Goal: Transaction & Acquisition: Book appointment/travel/reservation

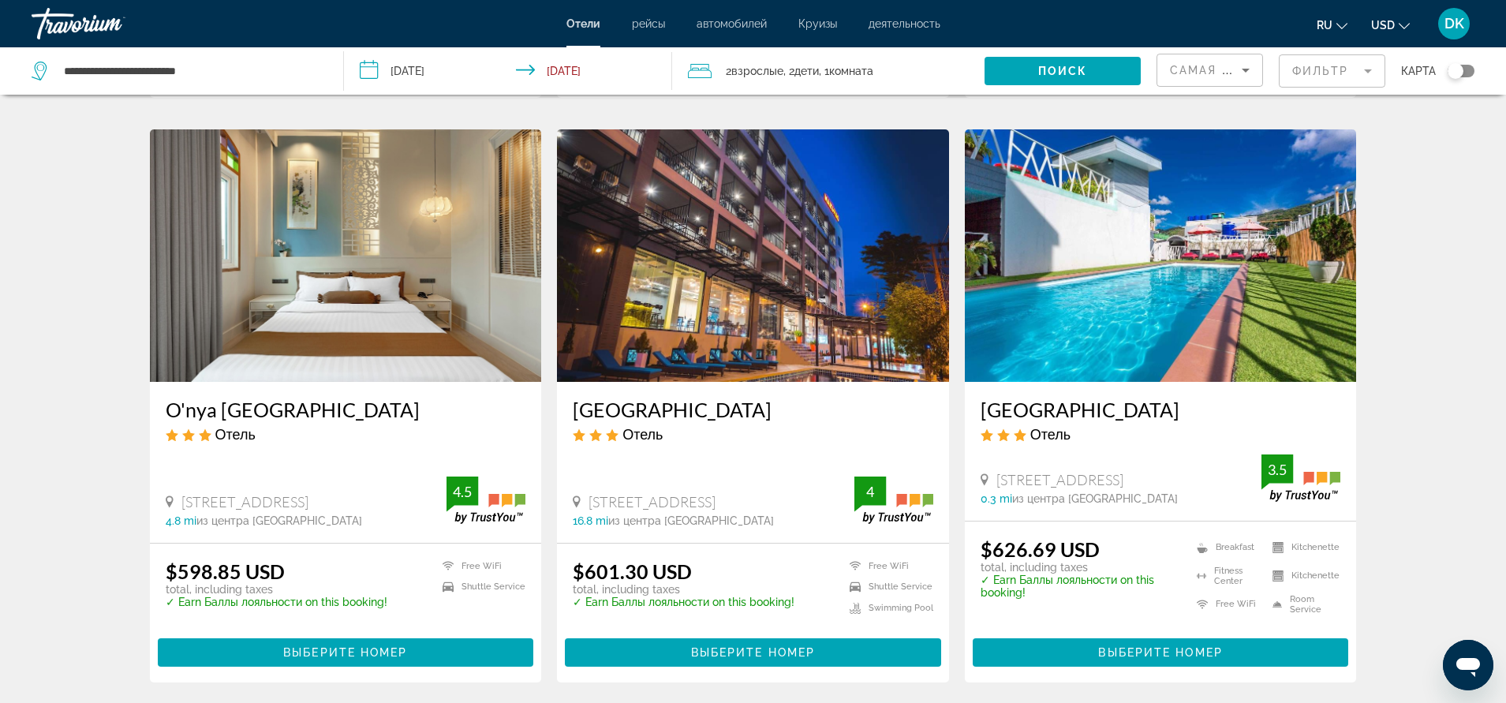
scroll to position [1972, 0]
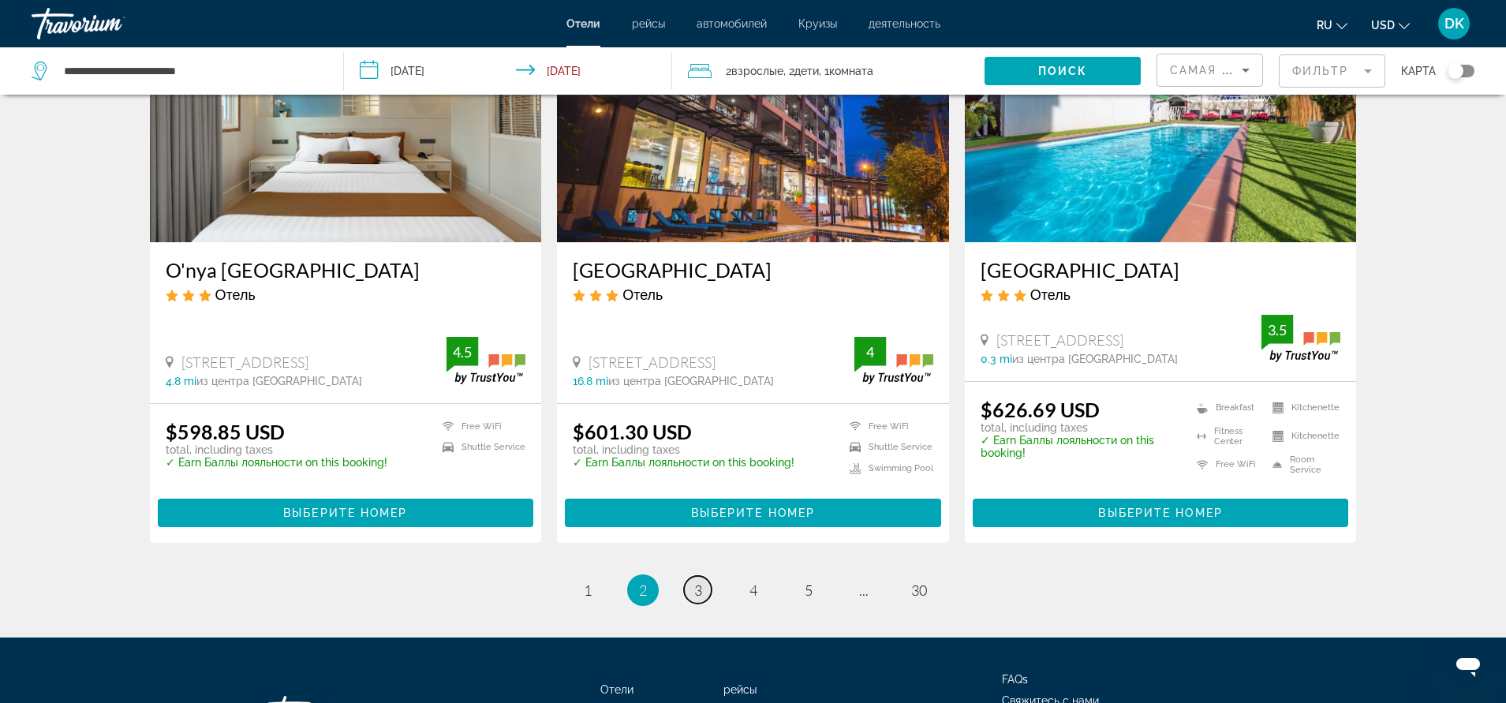
click at [701, 581] on span "3" at bounding box center [698, 589] width 8 height 17
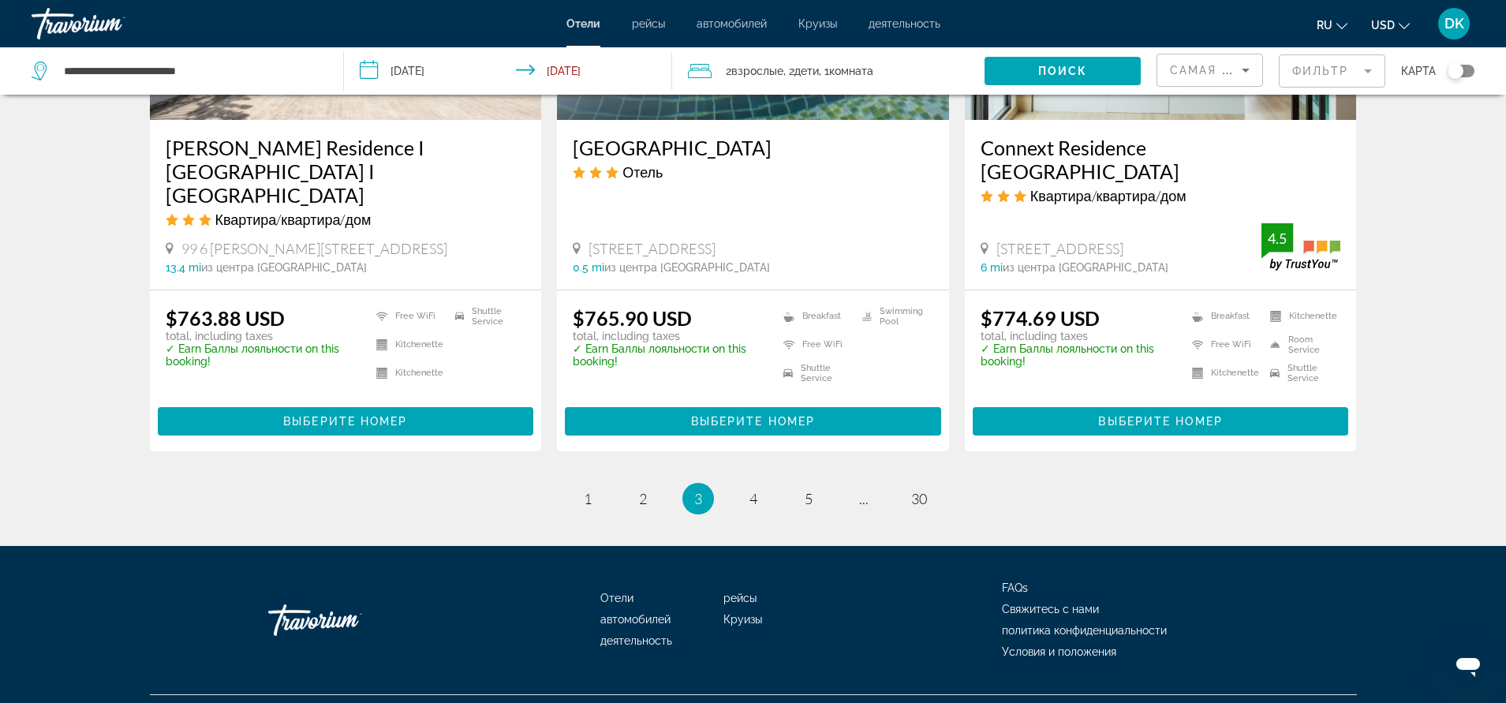
scroll to position [2079, 0]
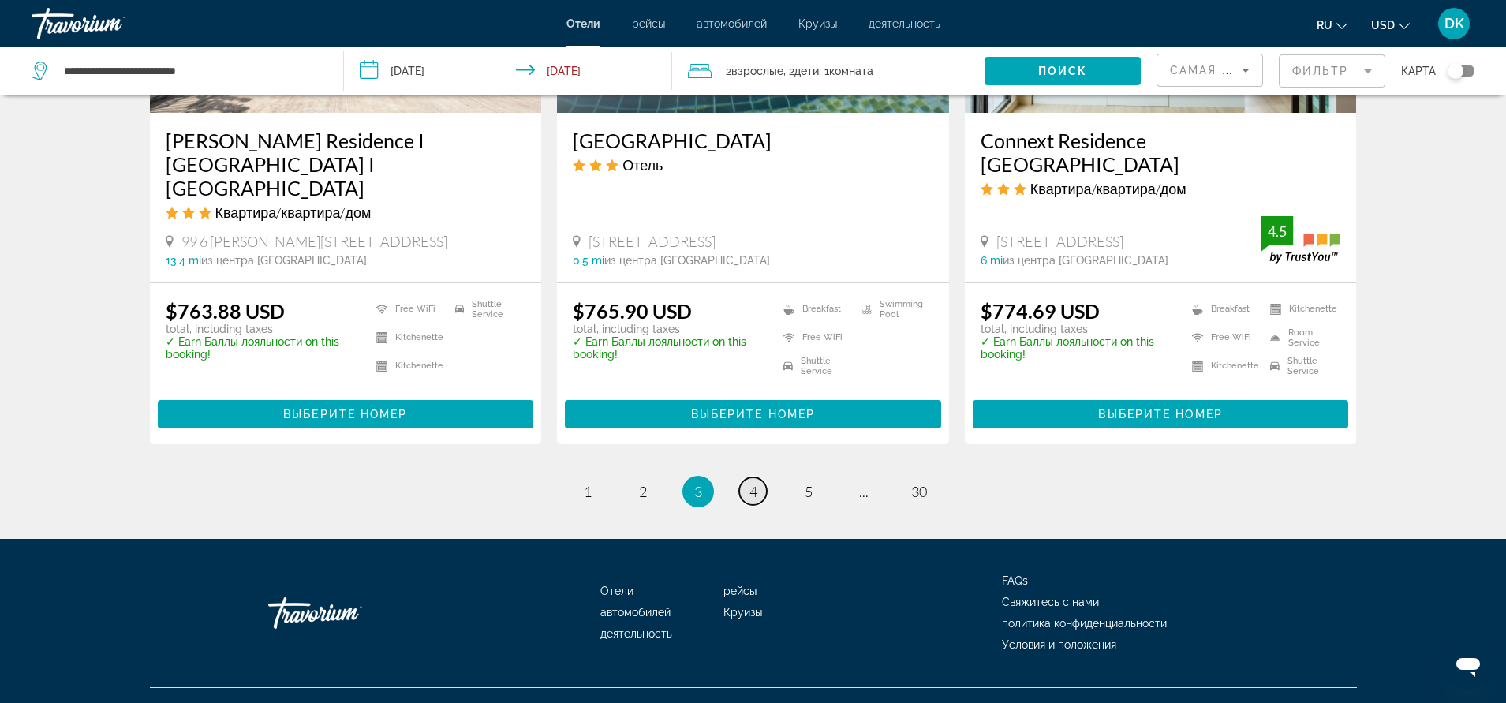
click at [750, 483] on span "4" at bounding box center [753, 491] width 8 height 17
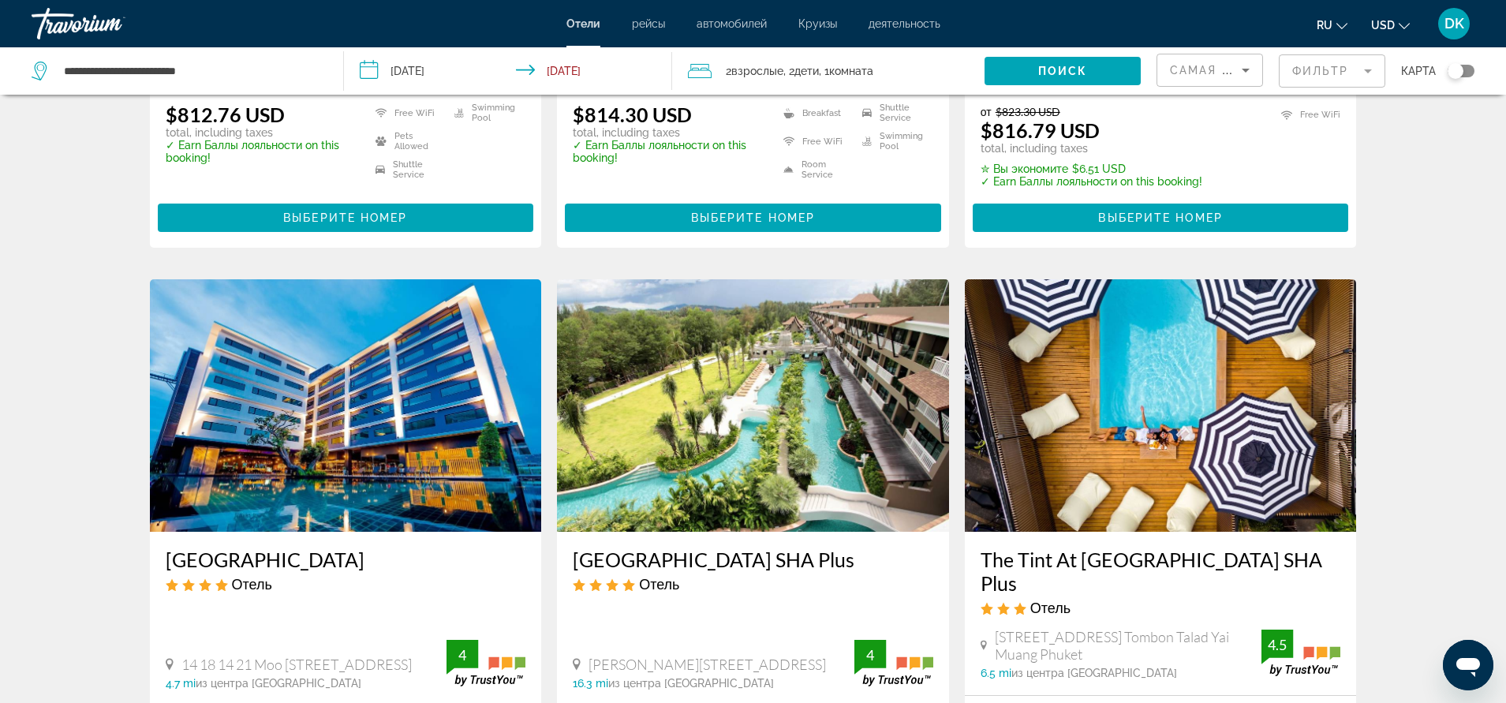
scroll to position [1657, 0]
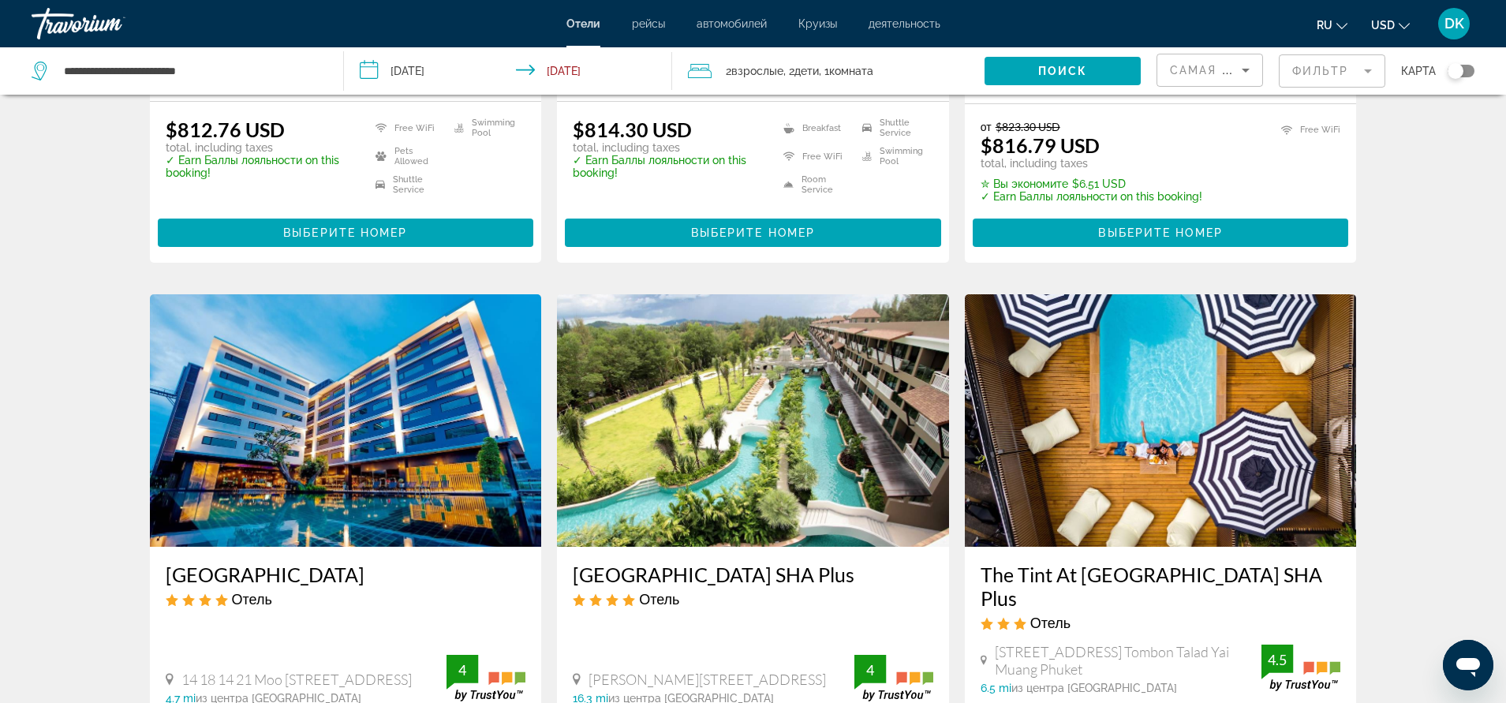
click at [779, 355] on img "Main content" at bounding box center [753, 420] width 392 height 252
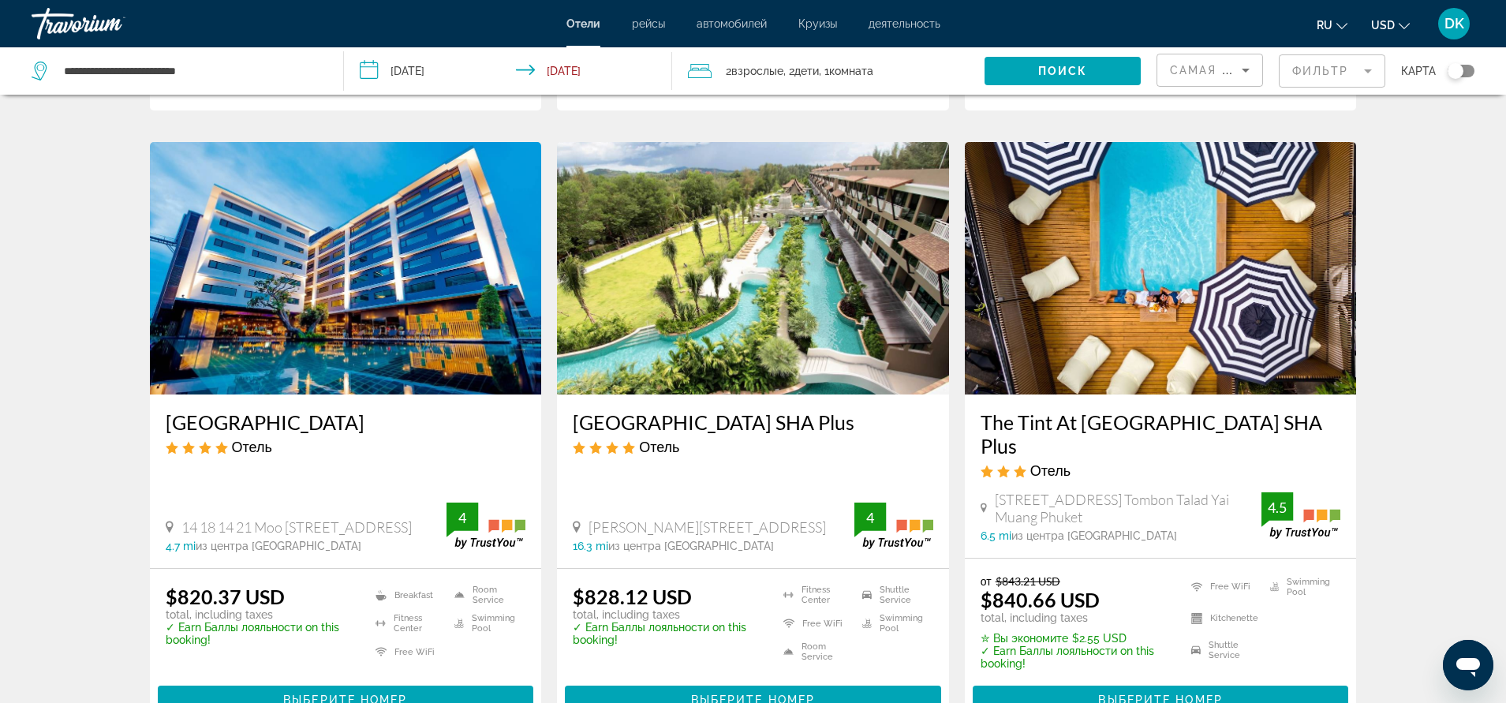
scroll to position [1814, 0]
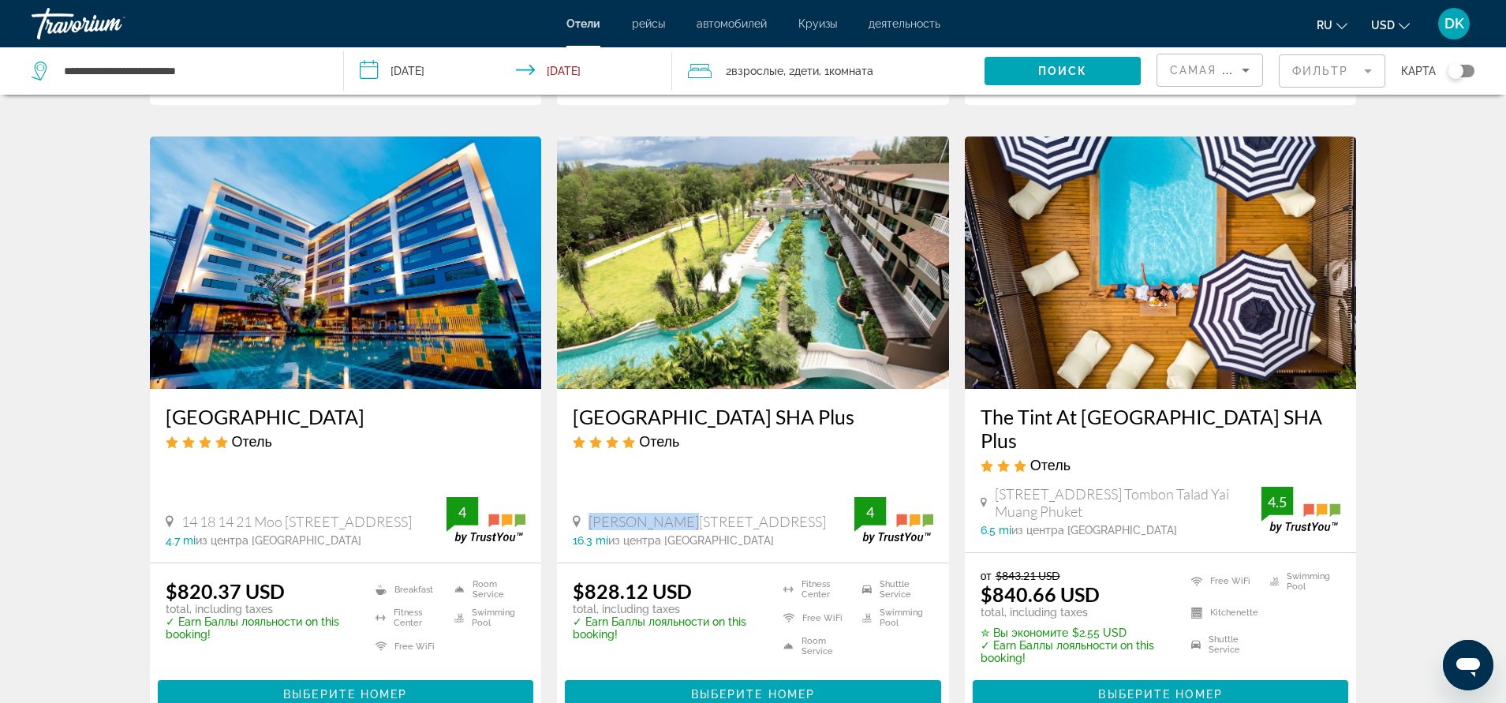
drag, startPoint x: 588, startPoint y: 441, endPoint x: 667, endPoint y: 439, distance: 78.9
click at [667, 513] on span "[PERSON_NAME][STREET_ADDRESS]" at bounding box center [707, 521] width 237 height 17
drag, startPoint x: 565, startPoint y: 372, endPoint x: 914, endPoint y: 372, distance: 348.7
click at [914, 389] on div "[GEOGRAPHIC_DATA] SHA Plus Отель [PERSON_NAME] 8 126 5 Maikhao Soi8 Moo.4 Tambo…" at bounding box center [753, 476] width 392 height 174
copy h3 "[GEOGRAPHIC_DATA] SHA Plus"
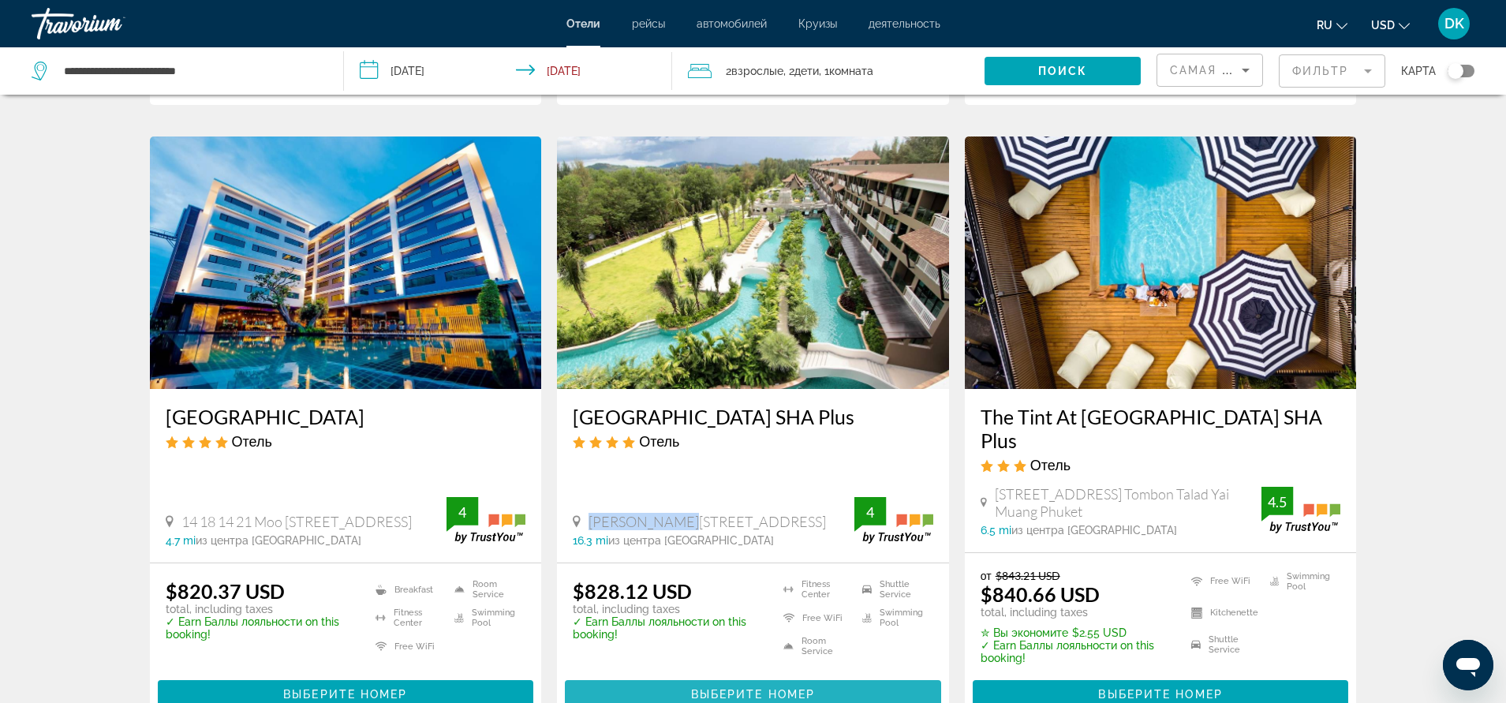
click at [744, 675] on span "Main content" at bounding box center [753, 694] width 376 height 38
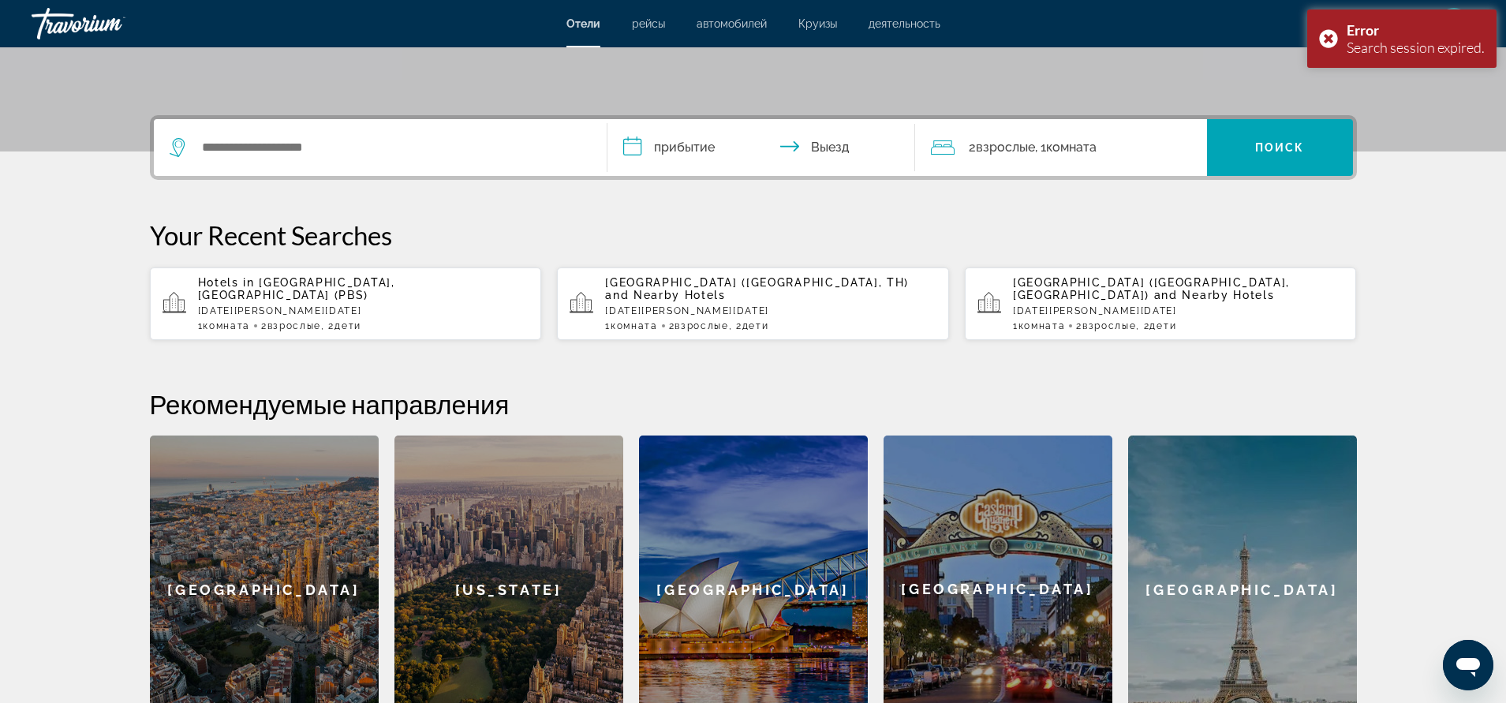
scroll to position [394, 0]
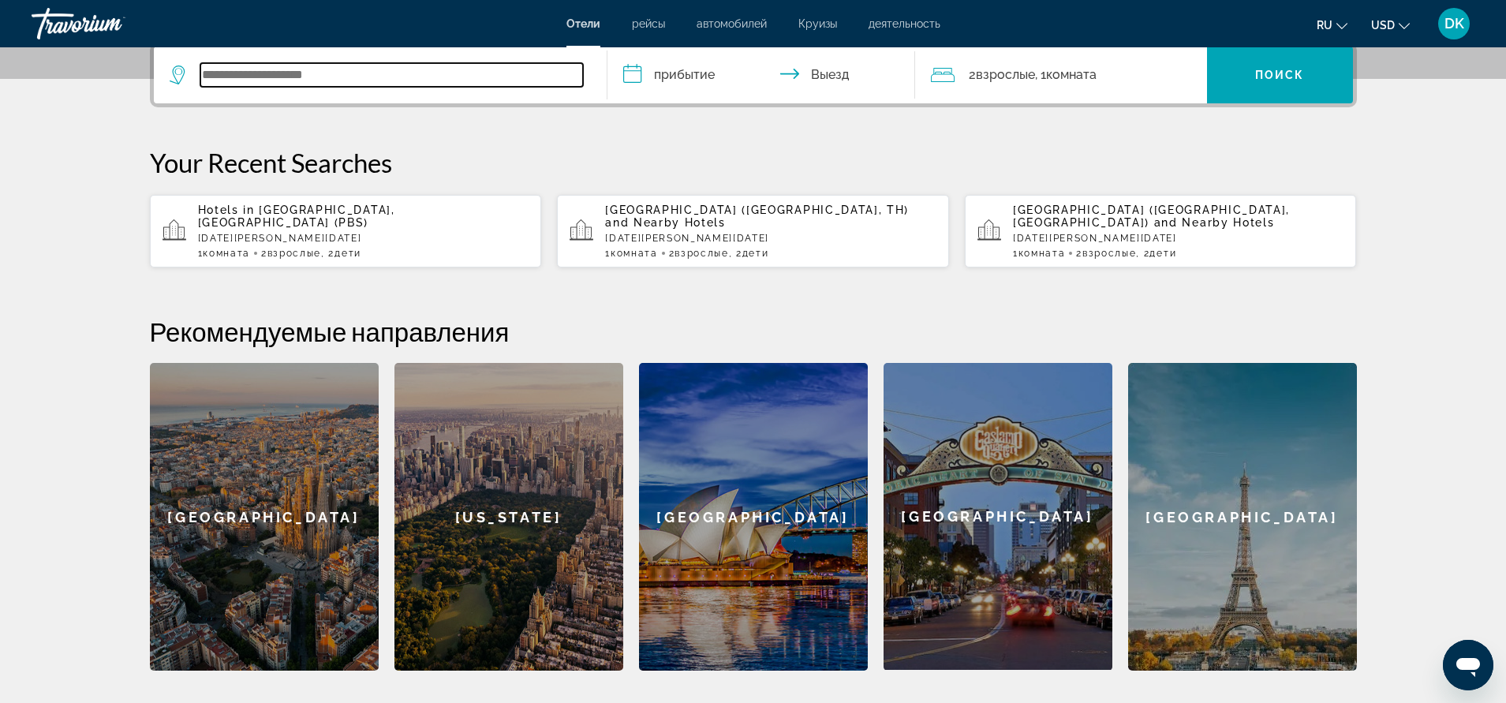
click at [327, 75] on input "Search widget" at bounding box center [391, 75] width 383 height 24
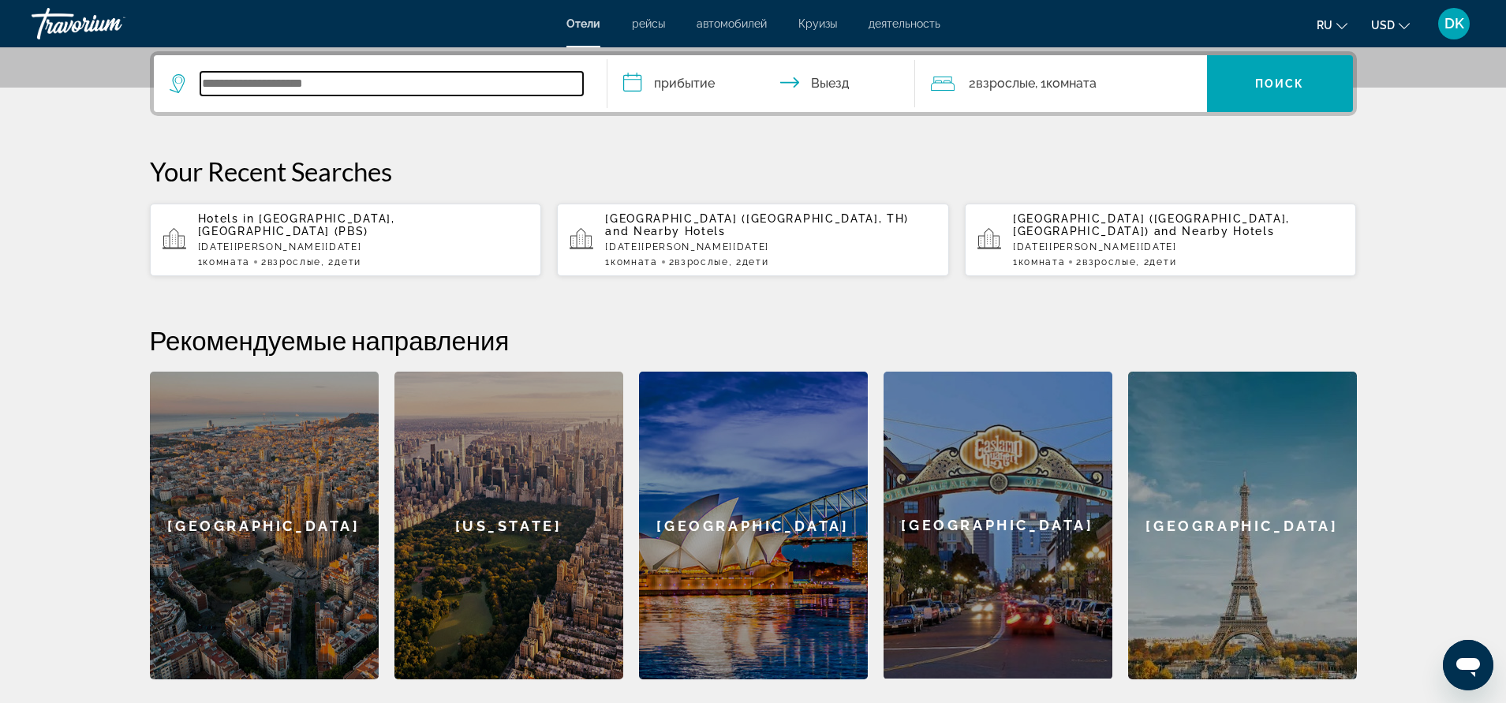
paste input "**********"
type input "**********"
drag, startPoint x: 307, startPoint y: 83, endPoint x: 139, endPoint y: 83, distance: 168.0
click at [139, 83] on div "**********" at bounding box center [753, 365] width 1270 height 628
click at [410, 89] on input "Search widget" at bounding box center [391, 84] width 383 height 24
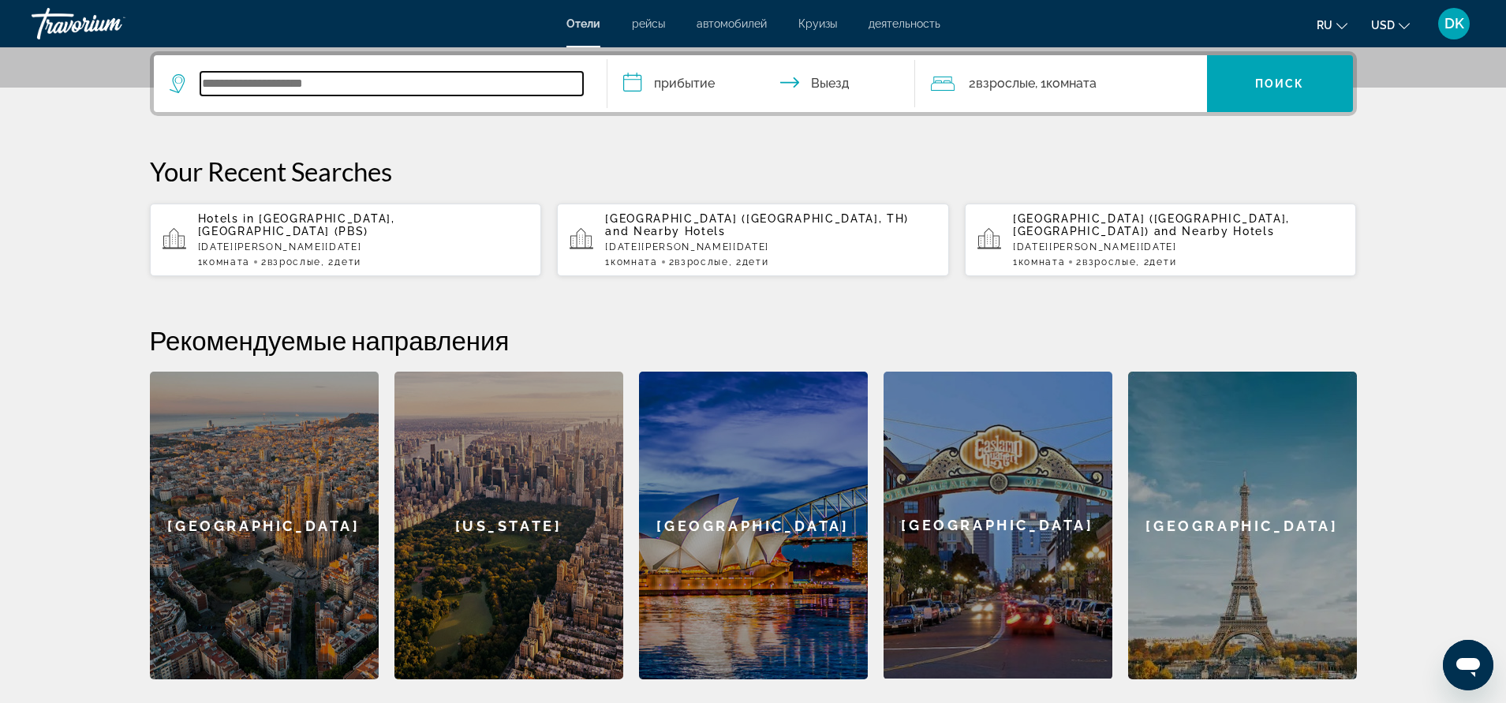
click at [378, 84] on input "Search widget" at bounding box center [391, 84] width 383 height 24
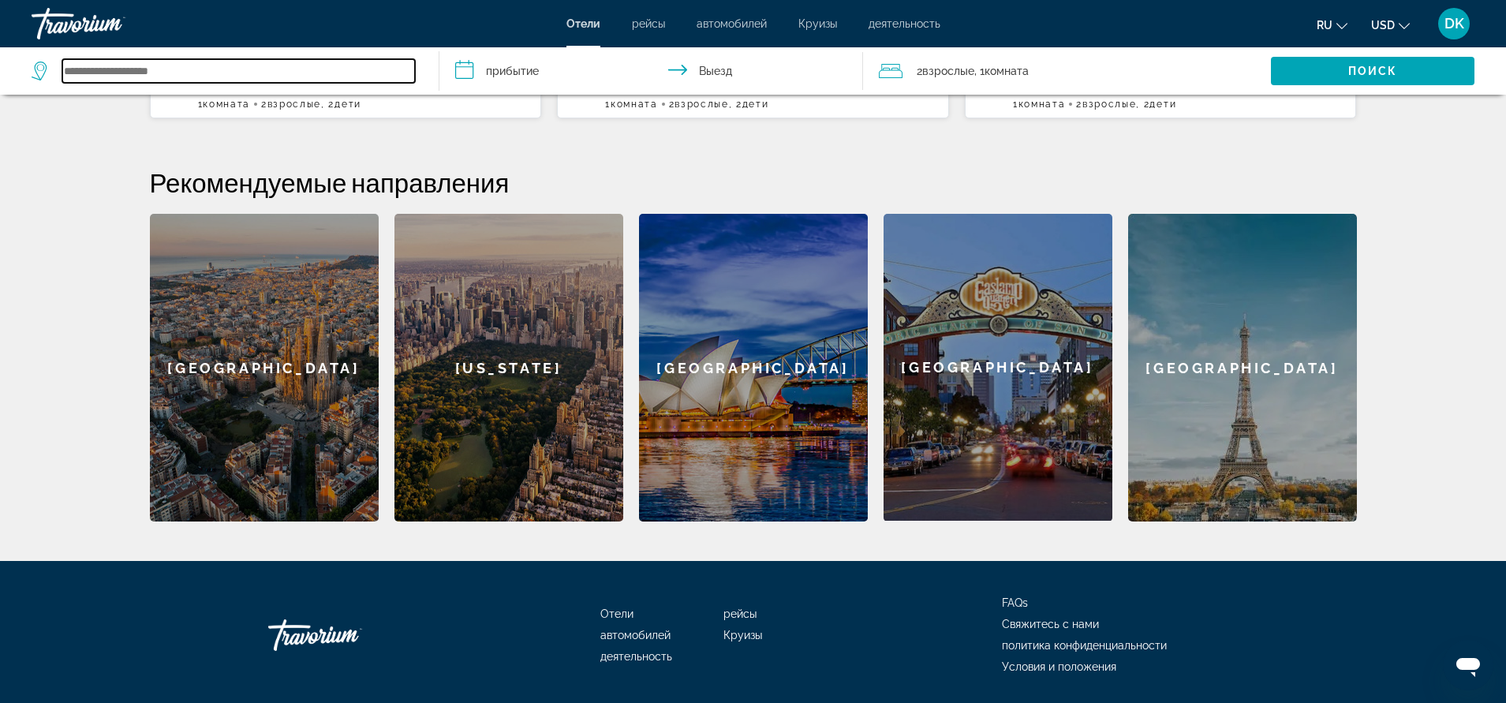
scroll to position [516, 0]
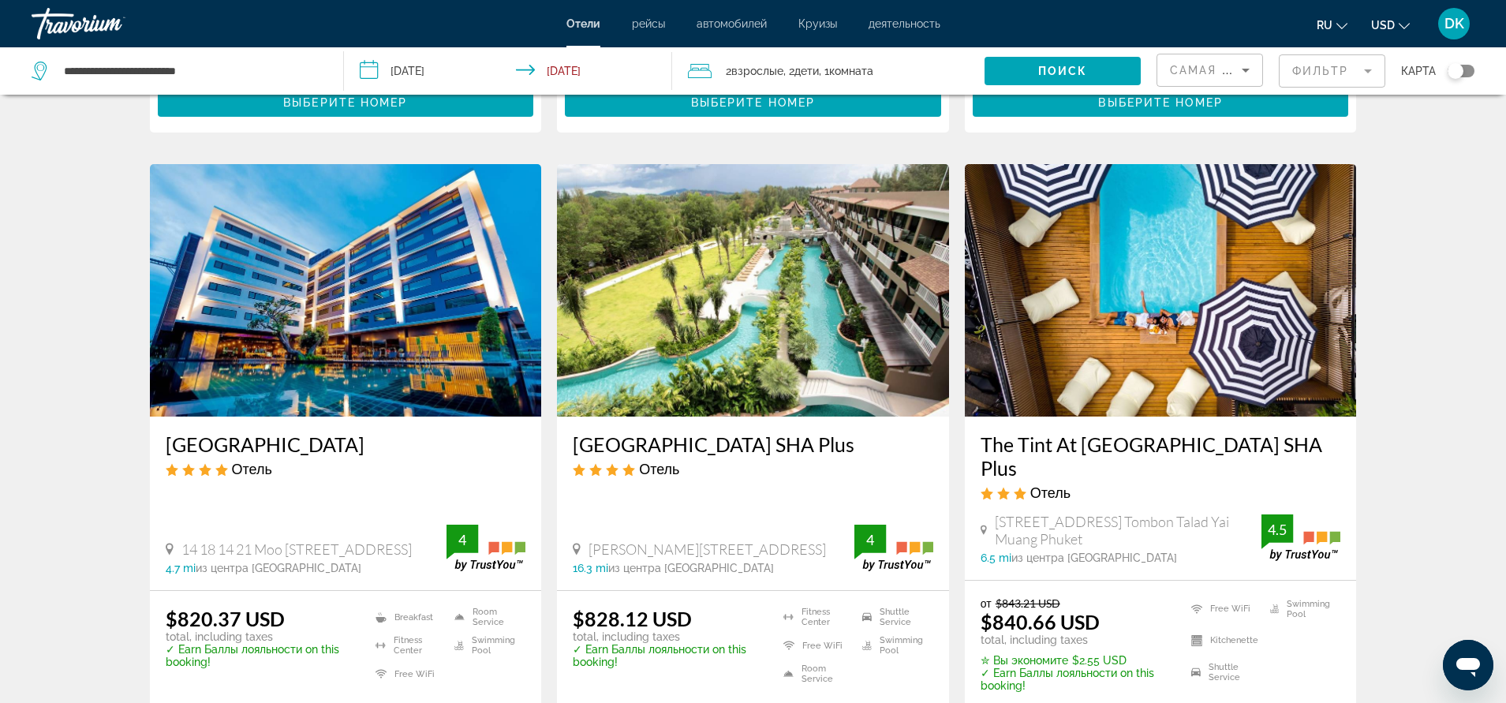
scroll to position [1814, 0]
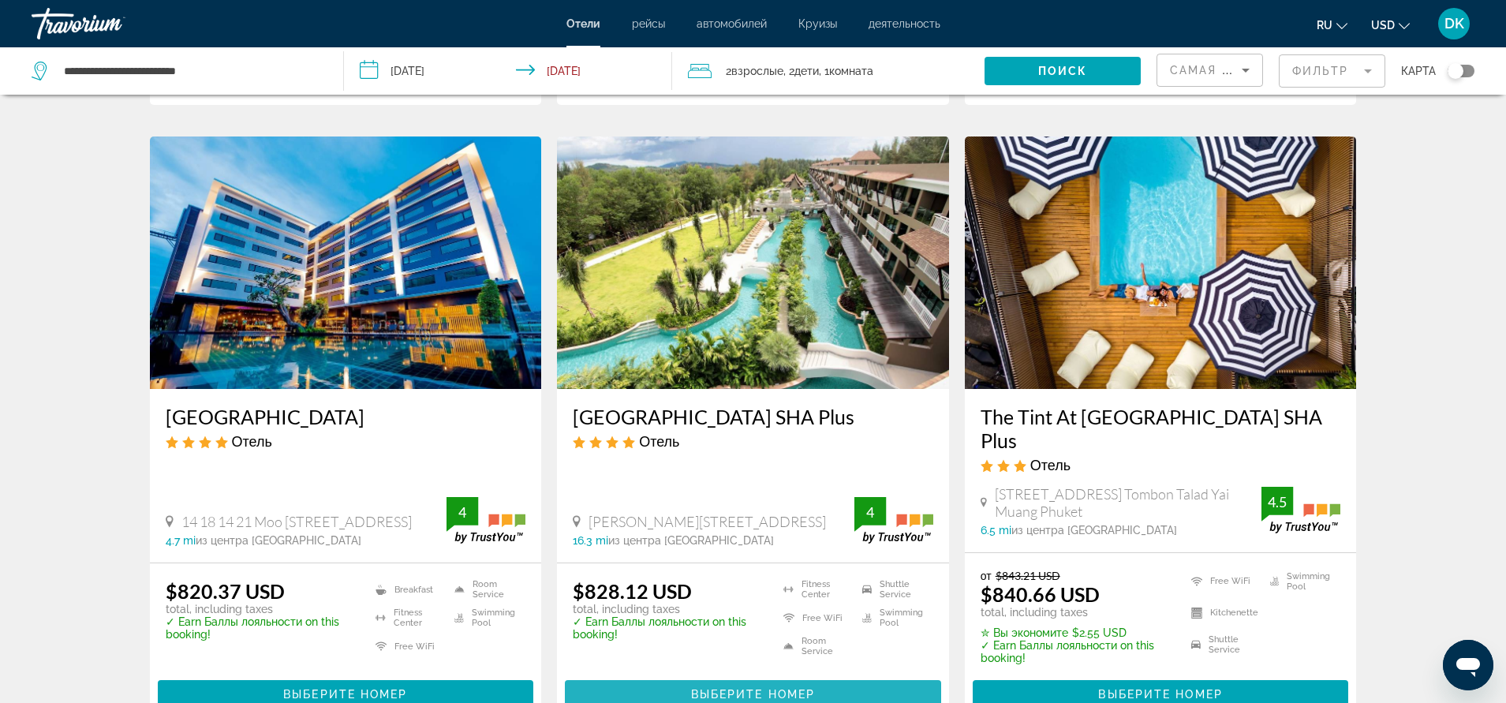
click at [723, 675] on span "Main content" at bounding box center [753, 694] width 376 height 38
